Goal: Participate in discussion: Engage in conversation with other users on a specific topic

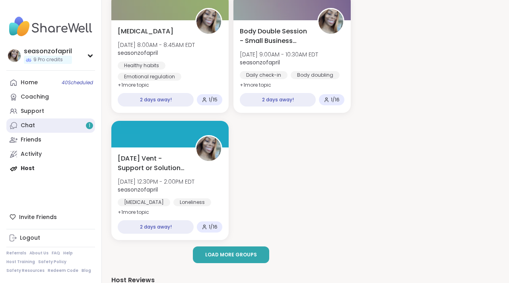
click at [52, 128] on link "Chat 1" at bounding box center [50, 126] width 89 height 14
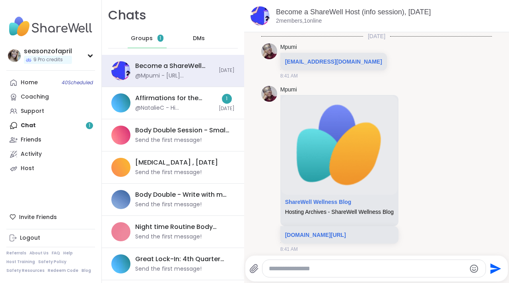
scroll to position [193, 0]
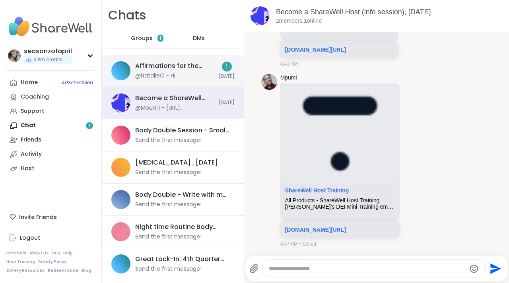
click at [199, 75] on div "@NatalieC - Hi @seasonzofapril you have a group scheduled for tomorrow at 5:30 …" at bounding box center [174, 76] width 79 height 8
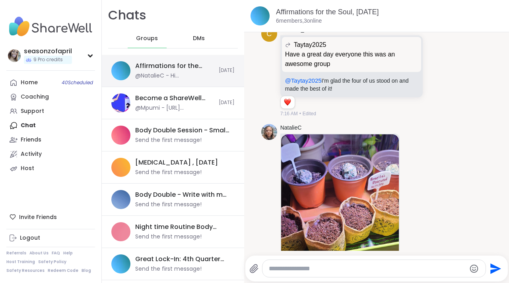
scroll to position [2386, 0]
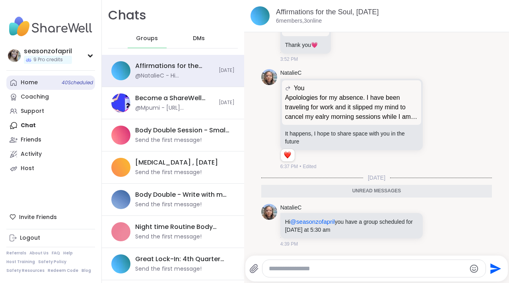
click at [36, 88] on link "Home 40 Scheduled" at bounding box center [50, 83] width 89 height 14
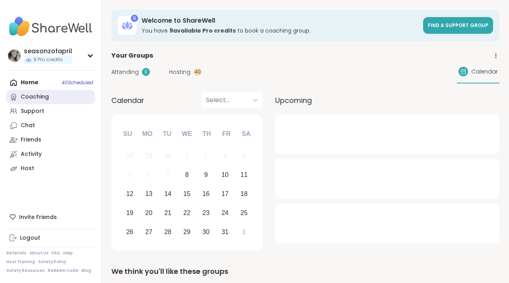
click at [37, 100] on div "Coaching" at bounding box center [35, 97] width 28 height 8
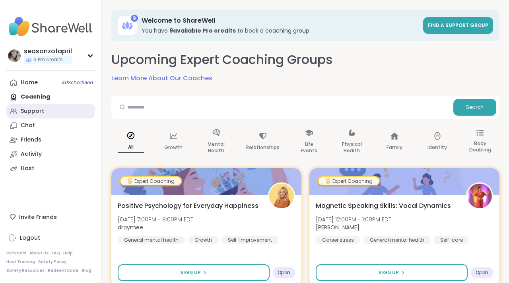
click at [40, 113] on div "Support" at bounding box center [32, 111] width 23 height 8
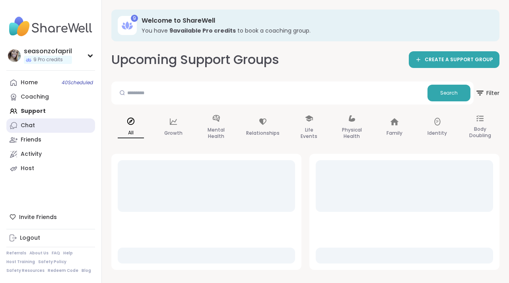
click at [33, 123] on div "Chat" at bounding box center [28, 126] width 14 height 8
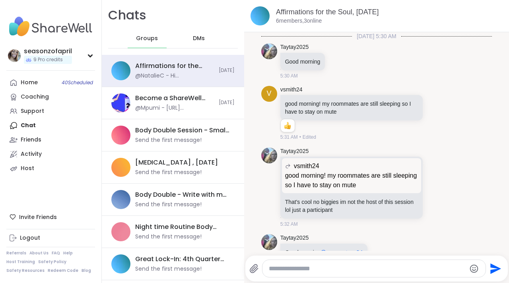
scroll to position [2367, 0]
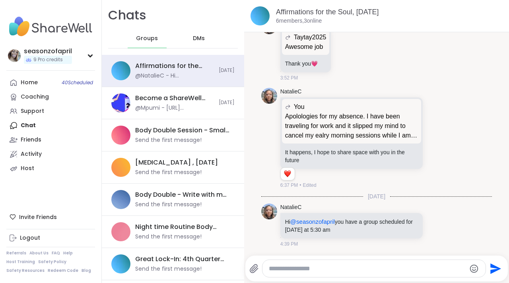
click at [404, 267] on textarea "Type your message" at bounding box center [367, 269] width 197 height 8
type textarea "*"
click at [411, 272] on textarea "**********" at bounding box center [367, 269] width 197 height 8
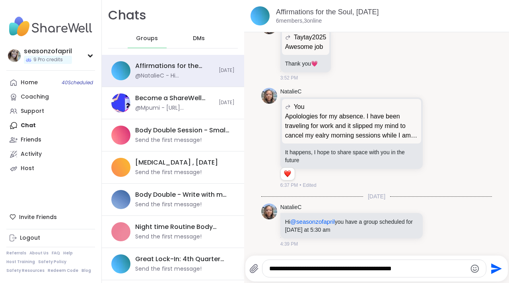
click at [312, 270] on textarea "**********" at bounding box center [367, 269] width 197 height 8
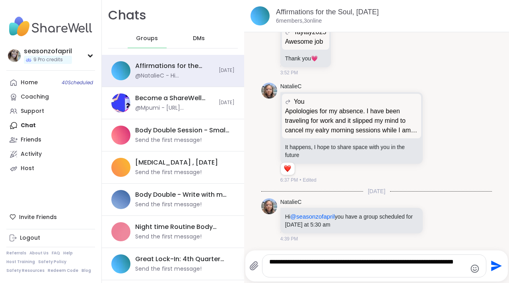
click at [307, 281] on div "**********" at bounding box center [377, 266] width 262 height 31
click at [310, 267] on textarea "**********" at bounding box center [367, 266] width 197 height 16
type textarea "**********"
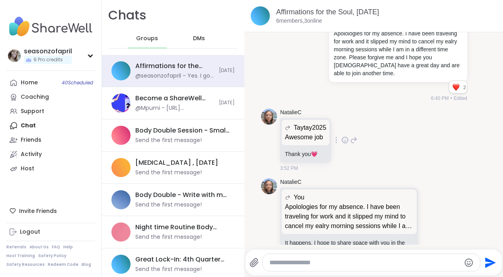
scroll to position [2424, 0]
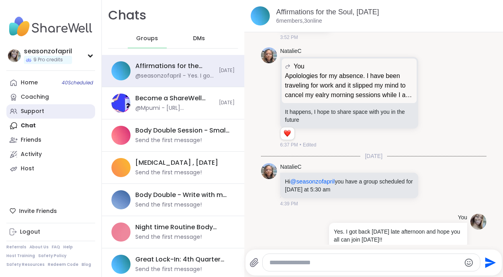
click at [45, 110] on link "Support" at bounding box center [50, 111] width 89 height 14
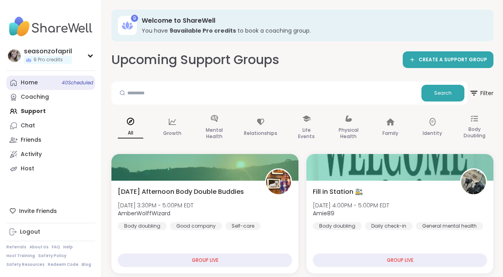
click at [42, 87] on link "Home 40 Scheduled" at bounding box center [50, 83] width 89 height 14
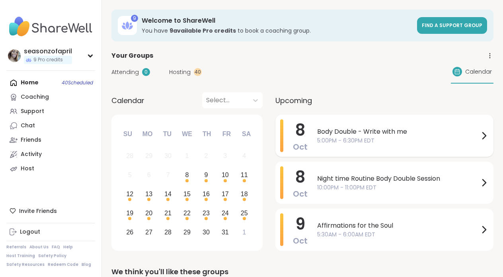
click at [329, 140] on span "5:00PM - 6:30PM EDT" at bounding box center [398, 141] width 162 height 8
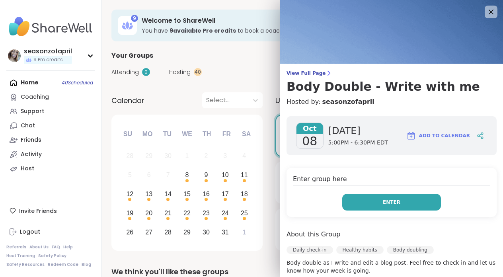
click at [412, 208] on button "Enter" at bounding box center [391, 202] width 99 height 17
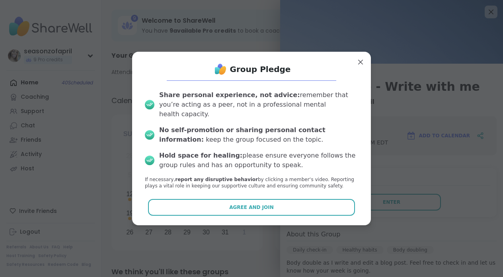
click at [325, 214] on div "Group Pledge Share personal experience, not advice: remember that you’re acting…" at bounding box center [251, 139] width 239 height 174
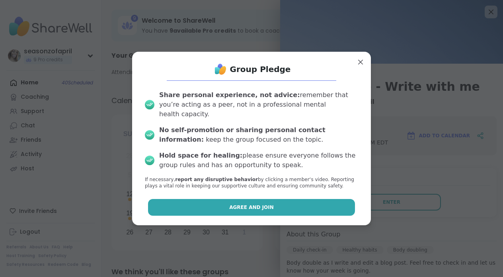
click at [325, 207] on button "Agree and Join" at bounding box center [251, 207] width 207 height 17
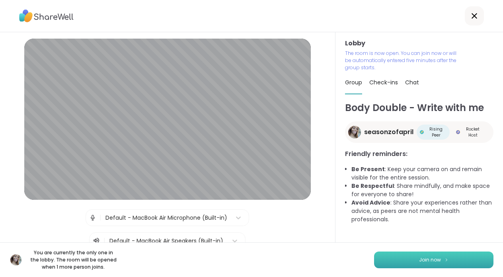
click at [477, 253] on button "Join now" at bounding box center [433, 260] width 119 height 17
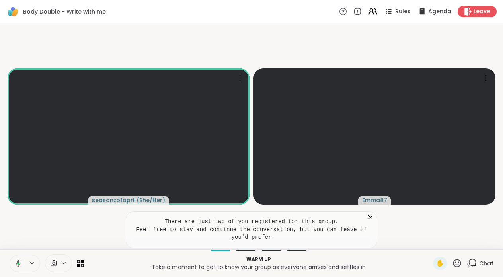
click at [373, 217] on icon at bounding box center [371, 217] width 8 height 8
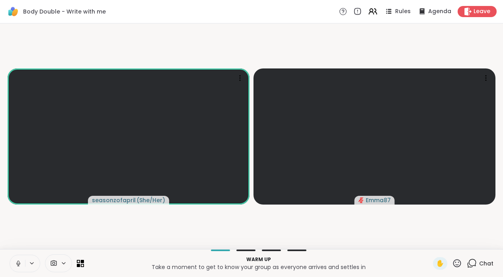
click at [20, 265] on icon at bounding box center [18, 263] width 7 height 7
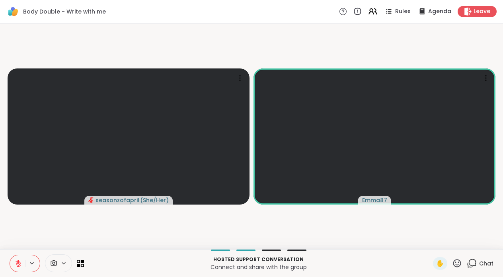
click at [20, 265] on icon at bounding box center [18, 263] width 7 height 7
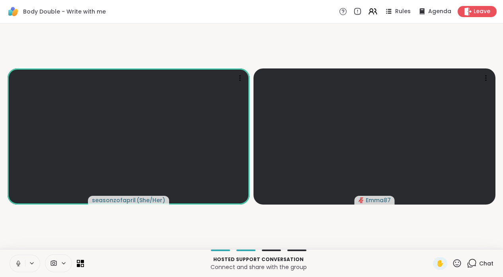
click at [21, 265] on icon at bounding box center [18, 263] width 7 height 7
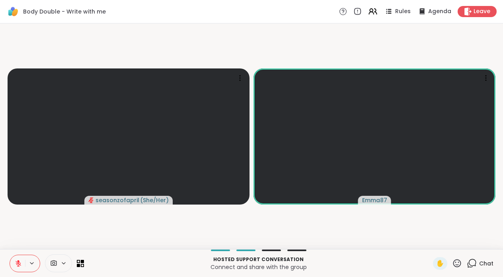
click at [21, 265] on icon at bounding box center [18, 263] width 7 height 7
click at [18, 265] on icon at bounding box center [18, 263] width 7 height 7
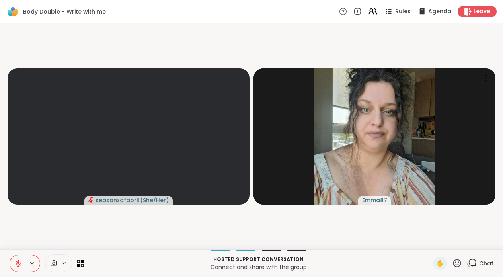
click at [19, 260] on icon at bounding box center [18, 263] width 7 height 7
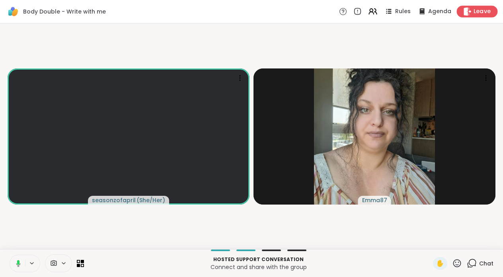
click at [483, 10] on span "Leave" at bounding box center [483, 12] width 18 height 8
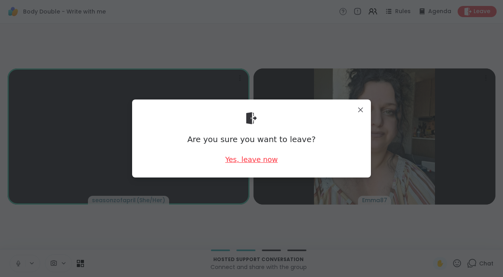
click at [250, 161] on div "Yes, leave now" at bounding box center [251, 159] width 53 height 10
